Goal: Transaction & Acquisition: Purchase product/service

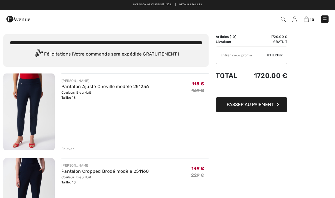
click at [229, 54] on input "TEXT" at bounding box center [241, 55] width 51 height 17
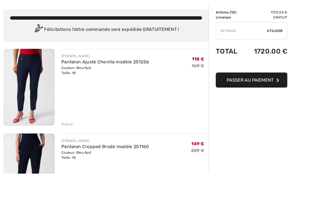
scroll to position [25, 0]
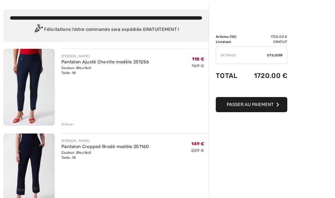
type input "EXTRA20"
click at [268, 57] on span "Utiliser" at bounding box center [275, 55] width 16 height 5
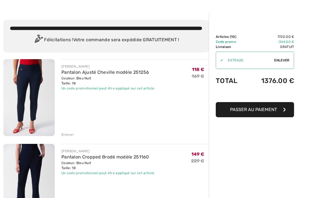
scroll to position [14, 0]
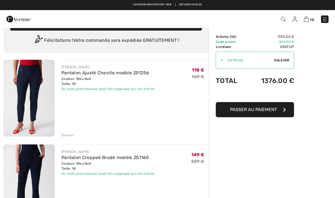
click at [69, 136] on div "Enlever" at bounding box center [67, 135] width 13 height 5
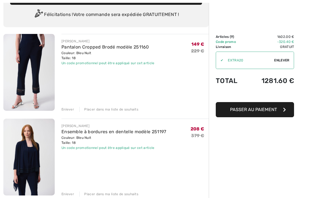
scroll to position [40, 0]
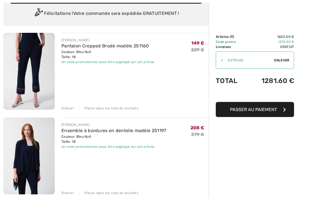
click at [150, 91] on div "[PERSON_NAME] Pantalon Cropped [PERSON_NAME] modèle 251160 Couleur: Bleu Nuit T…" at bounding box center [134, 72] width 147 height 78
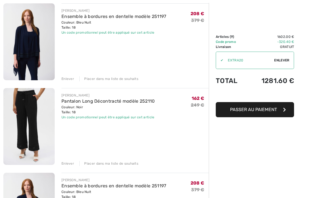
scroll to position [155, 0]
click at [70, 163] on div "Enlever" at bounding box center [67, 163] width 13 height 5
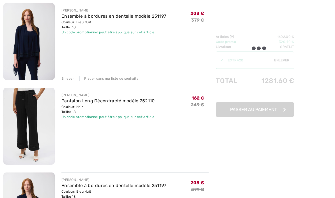
scroll to position [155, 0]
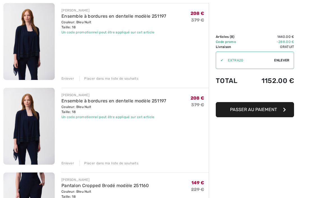
click at [65, 163] on div "Enlever" at bounding box center [67, 163] width 13 height 5
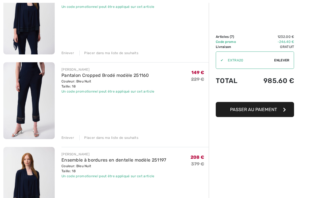
scroll to position [182, 0]
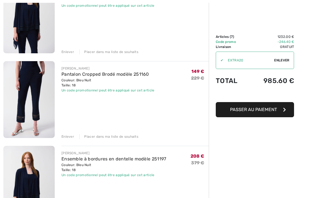
click at [68, 135] on div "Enlever" at bounding box center [67, 136] width 13 height 5
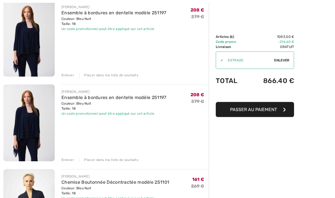
scroll to position [160, 0]
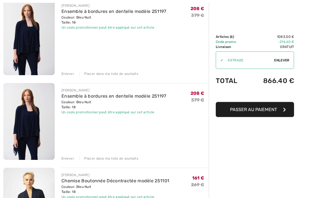
click at [68, 159] on div "Enlever" at bounding box center [67, 158] width 13 height 5
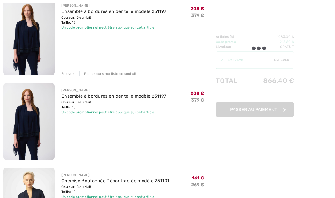
scroll to position [160, 0]
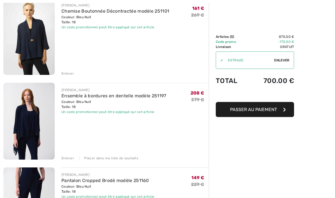
click at [68, 158] on div "Enlever" at bounding box center [67, 158] width 13 height 5
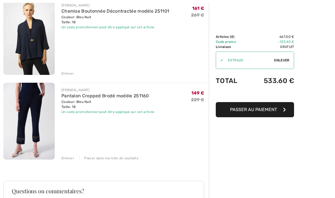
click at [67, 156] on div "Enlever" at bounding box center [67, 158] width 13 height 5
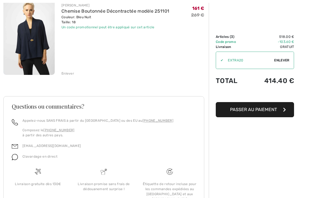
click at [64, 72] on div "Enlever" at bounding box center [67, 73] width 13 height 5
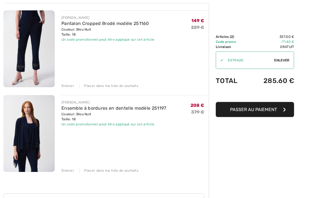
scroll to position [86, 0]
